Goal: Communication & Community: Answer question/provide support

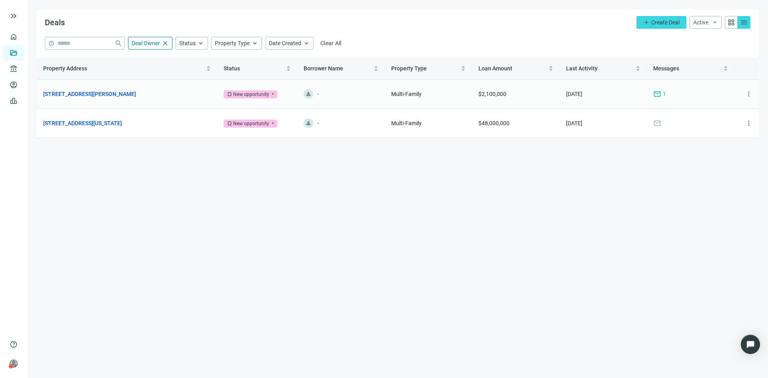
click at [664, 97] on span "1" at bounding box center [664, 94] width 3 height 9
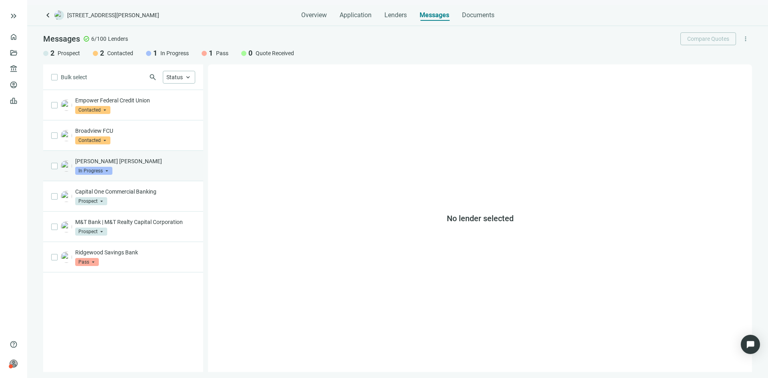
click at [142, 170] on div "JP Morgan Chase In Progress arrow_drop_down" at bounding box center [135, 166] width 120 height 18
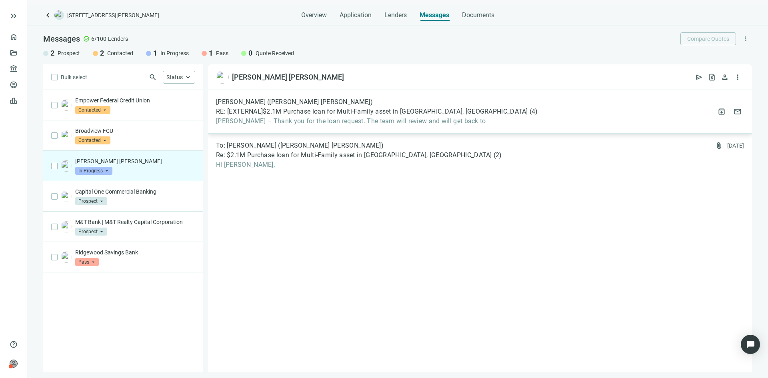
click at [293, 114] on span "RE: [EXTERNAL]$2.1M Purchase loan for Multi-Family asset in The Bronx, NY" at bounding box center [372, 112] width 312 height 8
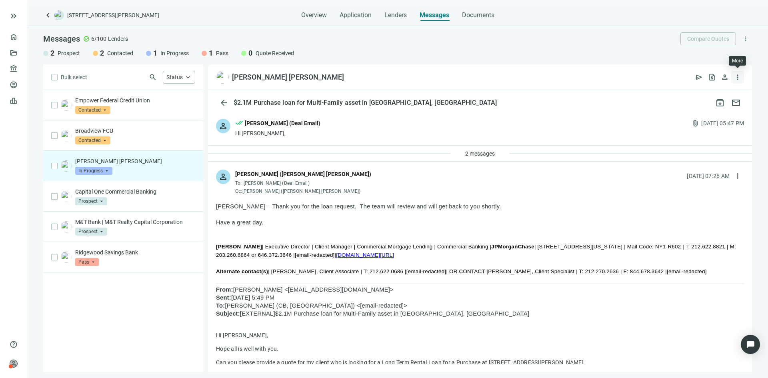
click at [740, 76] on span "more_vert" at bounding box center [738, 77] width 8 height 8
click at [603, 76] on div "JP Morgan Chase open_in_new send request_quote person more_vert" at bounding box center [480, 77] width 544 height 26
click at [700, 76] on span "send" at bounding box center [699, 77] width 8 height 8
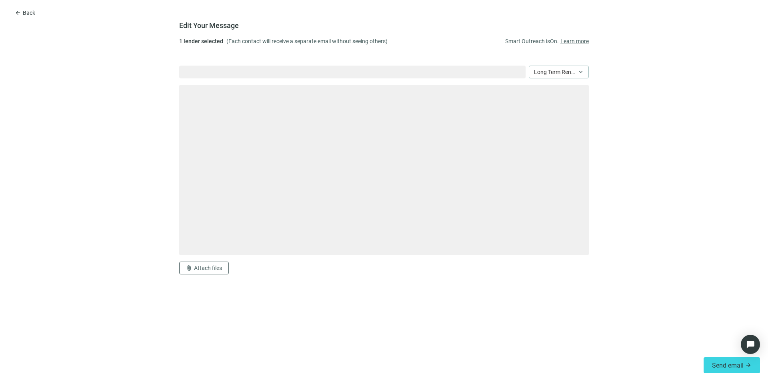
type textarea "**********"
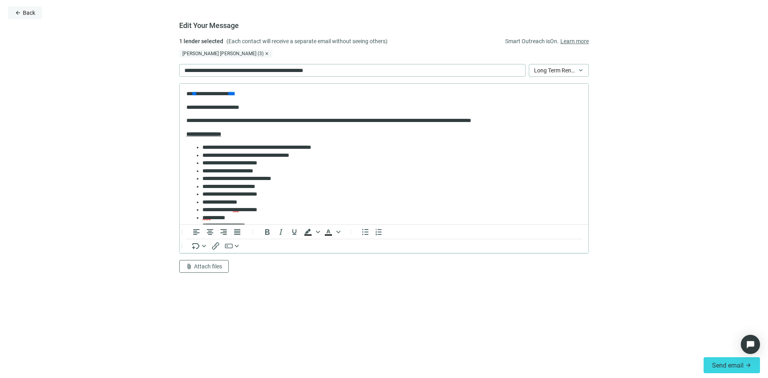
click at [30, 12] on span "Back" at bounding box center [29, 13] width 12 height 6
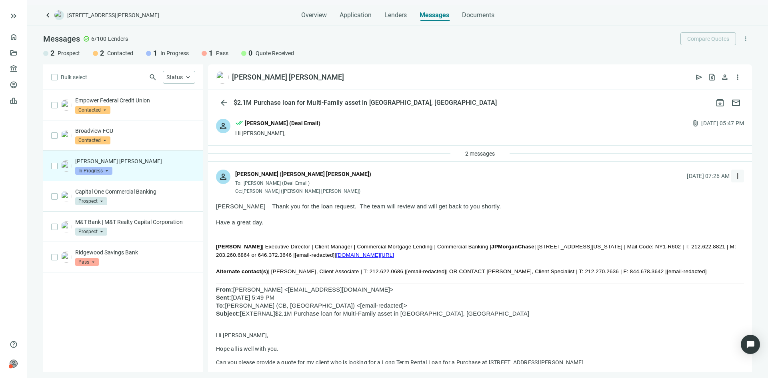
click at [734, 174] on span "more_vert" at bounding box center [738, 176] width 8 height 8
click at [695, 209] on div "reply_all Reply all" at bounding box center [693, 209] width 85 height 14
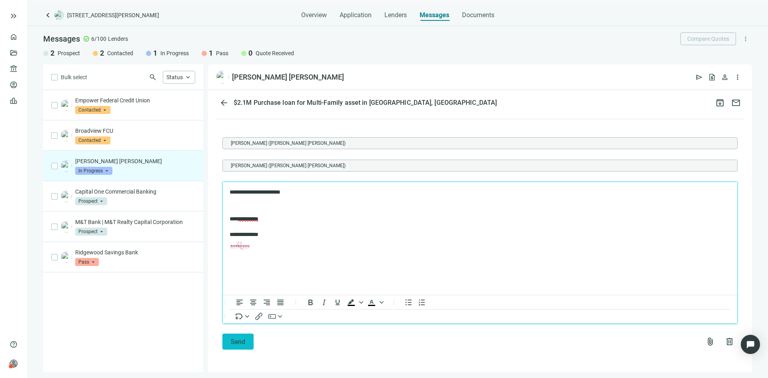
click at [229, 345] on button "Send" at bounding box center [237, 342] width 31 height 16
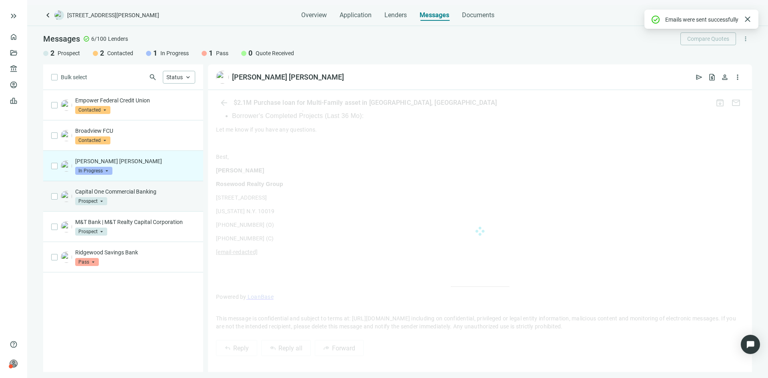
scroll to position [624, 0]
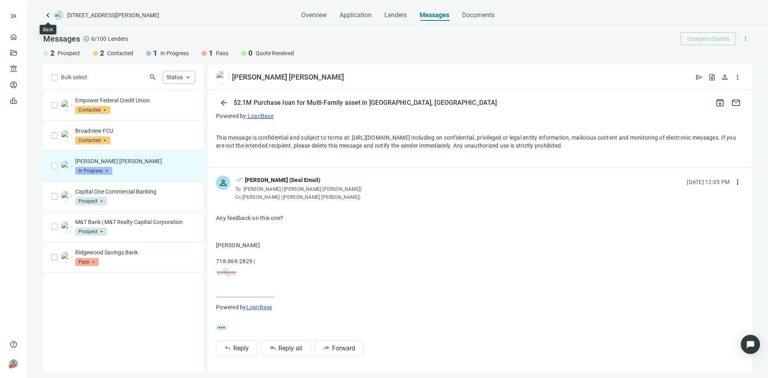
click at [46, 10] on span "keyboard_arrow_left" at bounding box center [48, 15] width 10 height 10
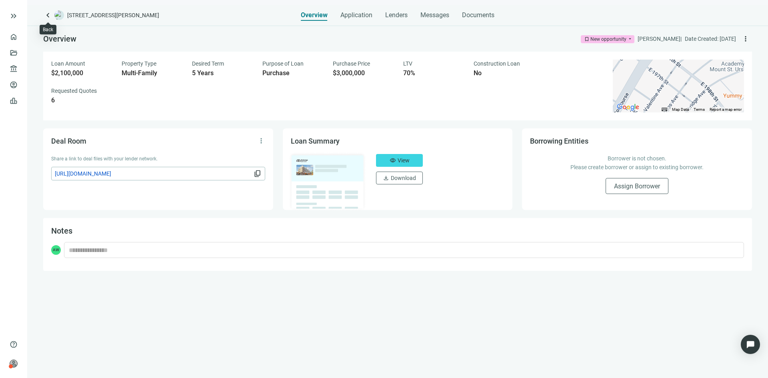
click at [48, 15] on span "keyboard_arrow_left" at bounding box center [48, 15] width 10 height 10
